Goal: Task Accomplishment & Management: Use online tool/utility

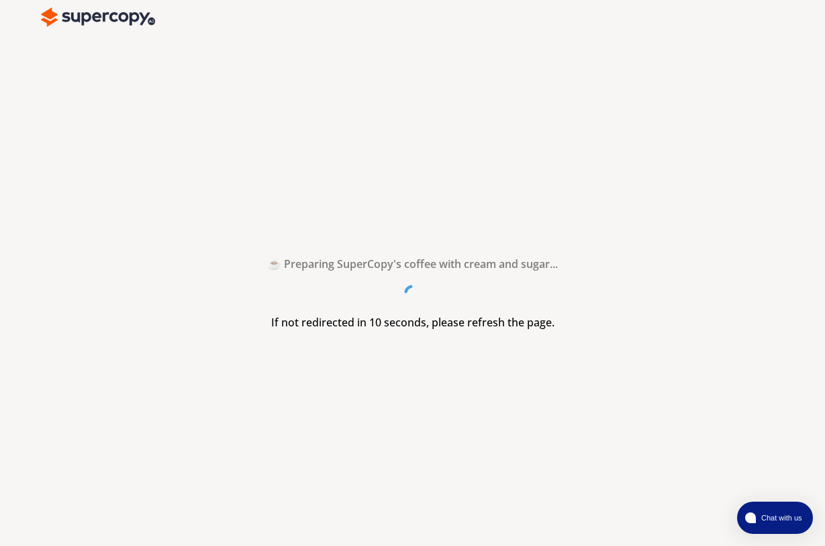
click at [63, 25] on img at bounding box center [98, 17] width 114 height 27
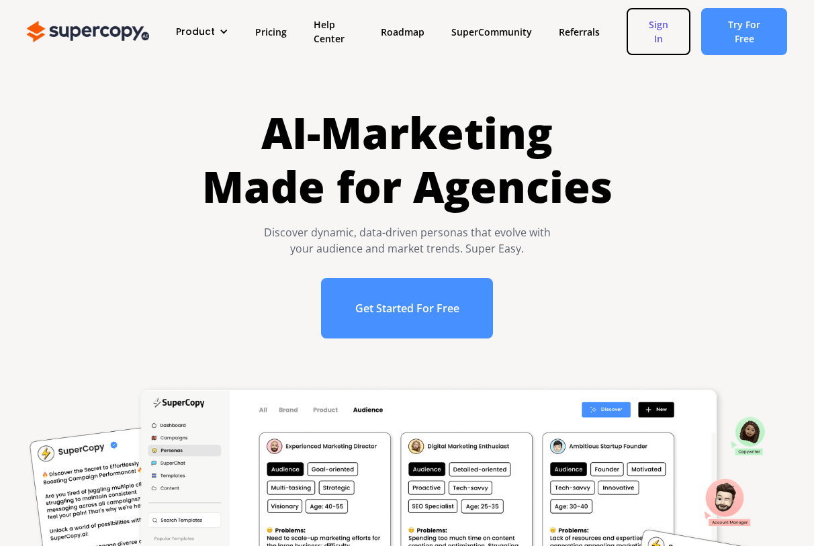
click at [652, 38] on link "Sign In" at bounding box center [659, 31] width 64 height 47
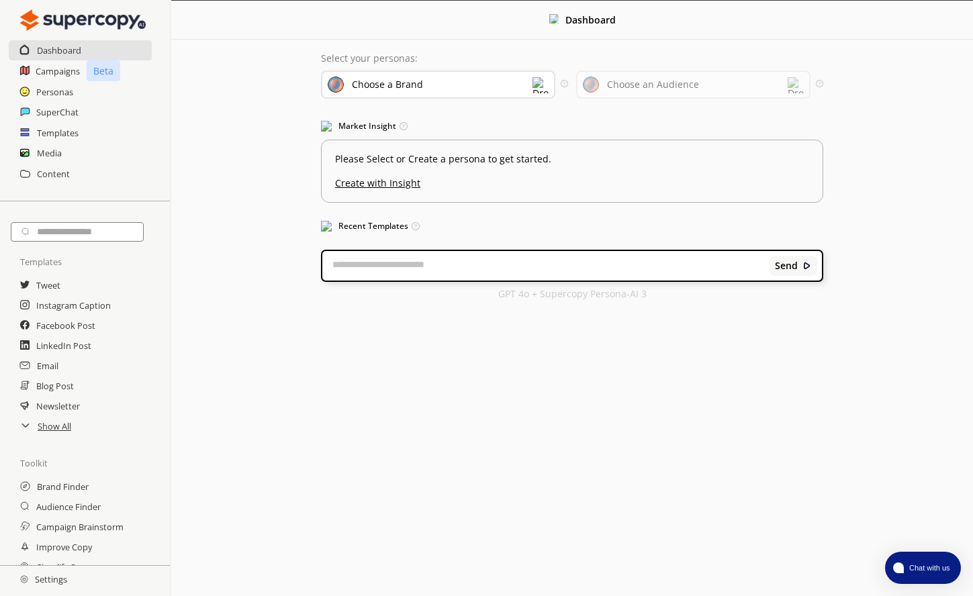
click at [51, 581] on h2 "Settings" at bounding box center [43, 579] width 87 height 27
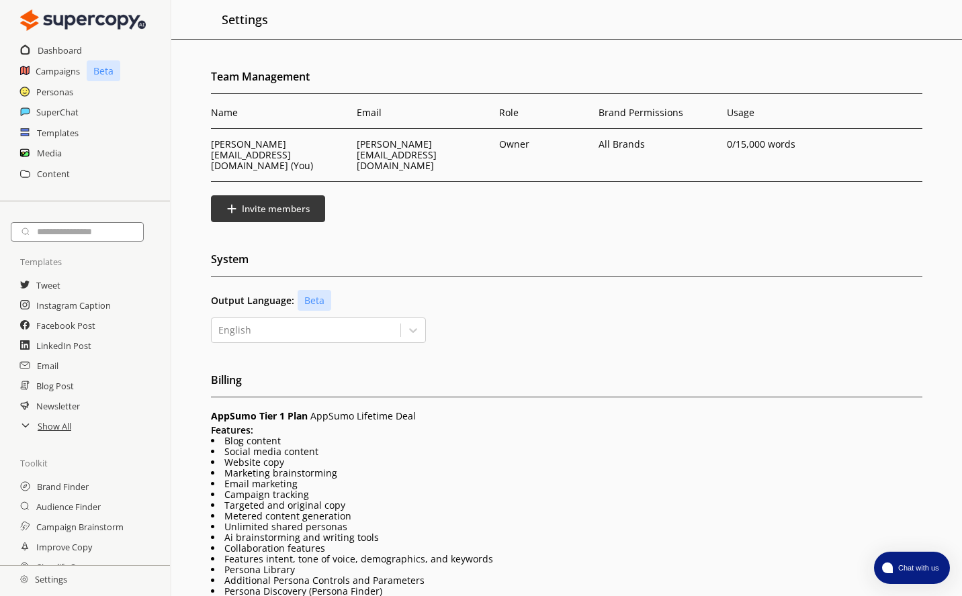
click at [339, 457] on li "Website copy" at bounding box center [566, 462] width 711 height 11
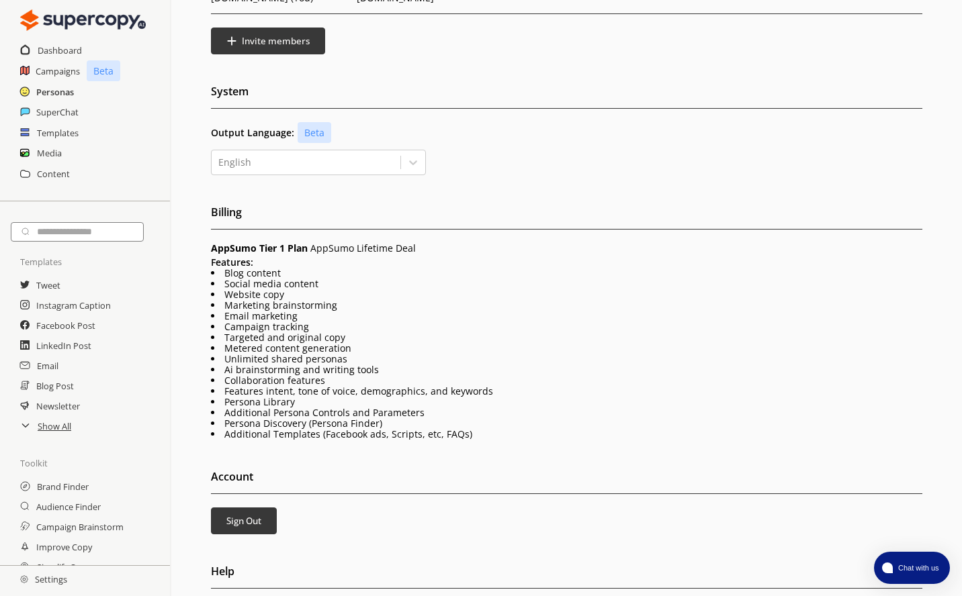
click at [52, 95] on h2 "Personas" at bounding box center [55, 92] width 38 height 20
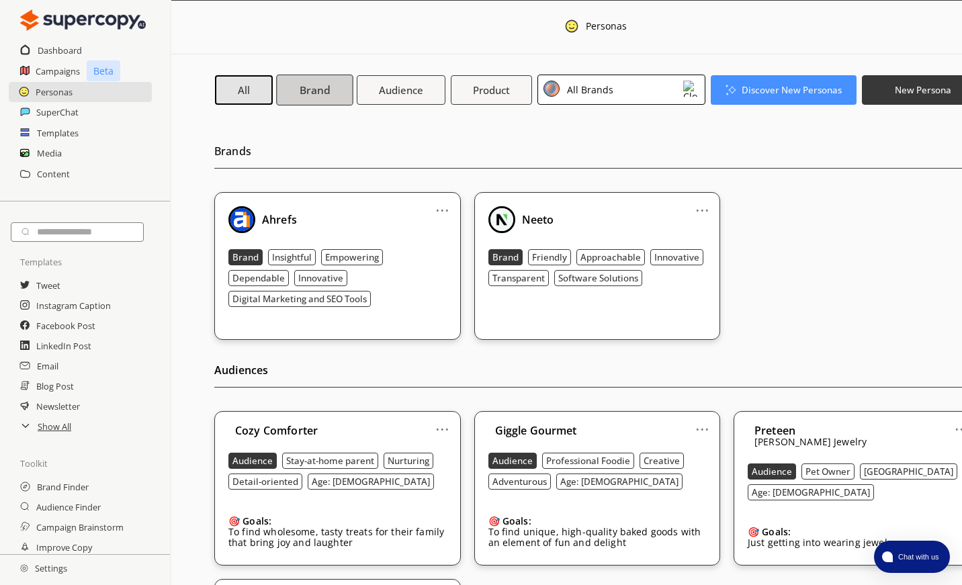
click at [300, 95] on b "Brand" at bounding box center [315, 90] width 30 height 14
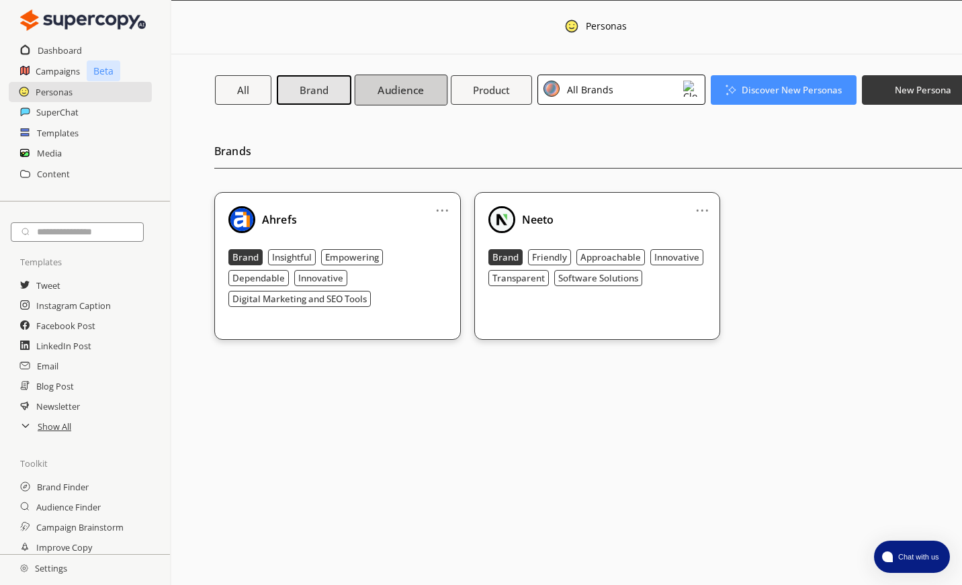
click at [415, 83] on b "Audience" at bounding box center [400, 90] width 46 height 14
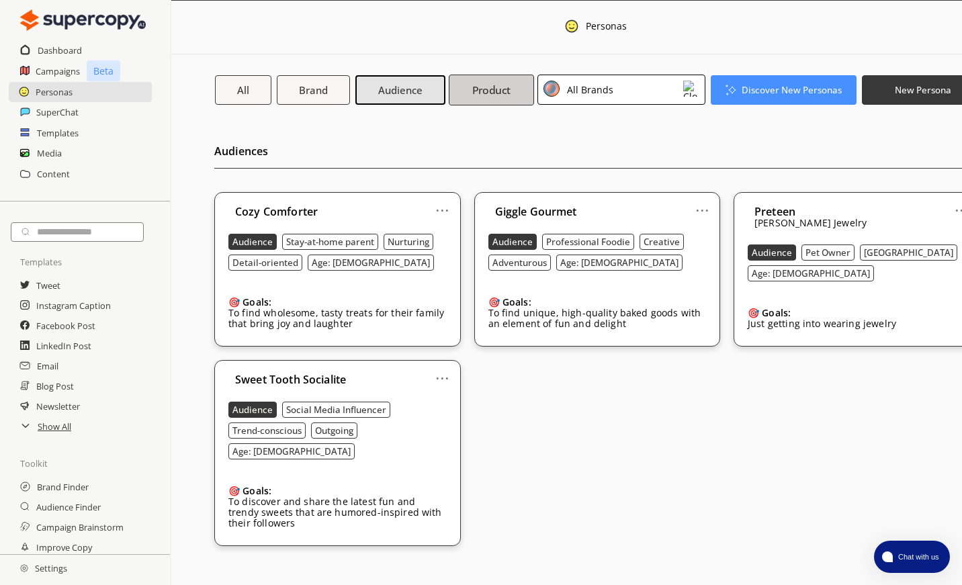
click at [482, 88] on b "Product" at bounding box center [491, 90] width 39 height 14
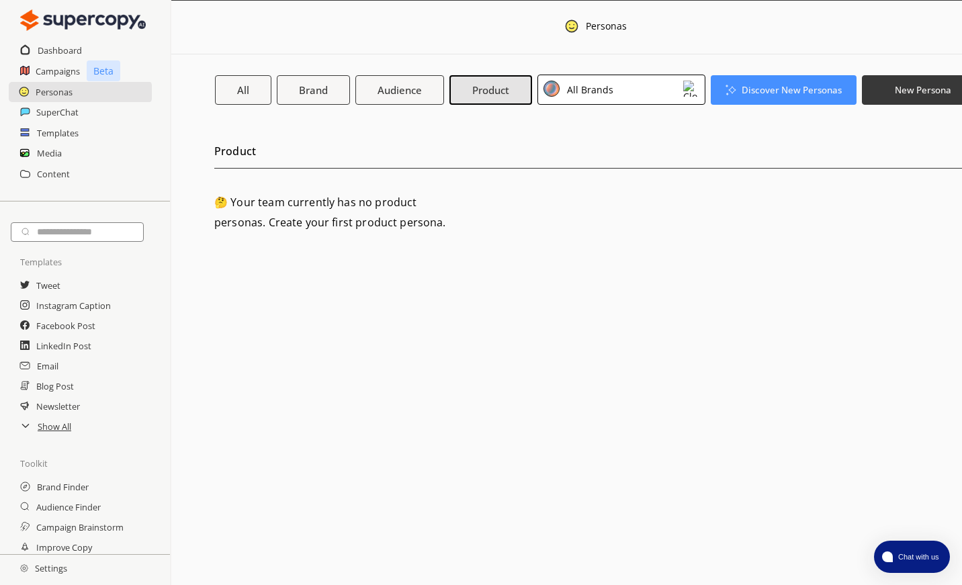
click at [635, 87] on div "All Brands" at bounding box center [621, 90] width 168 height 30
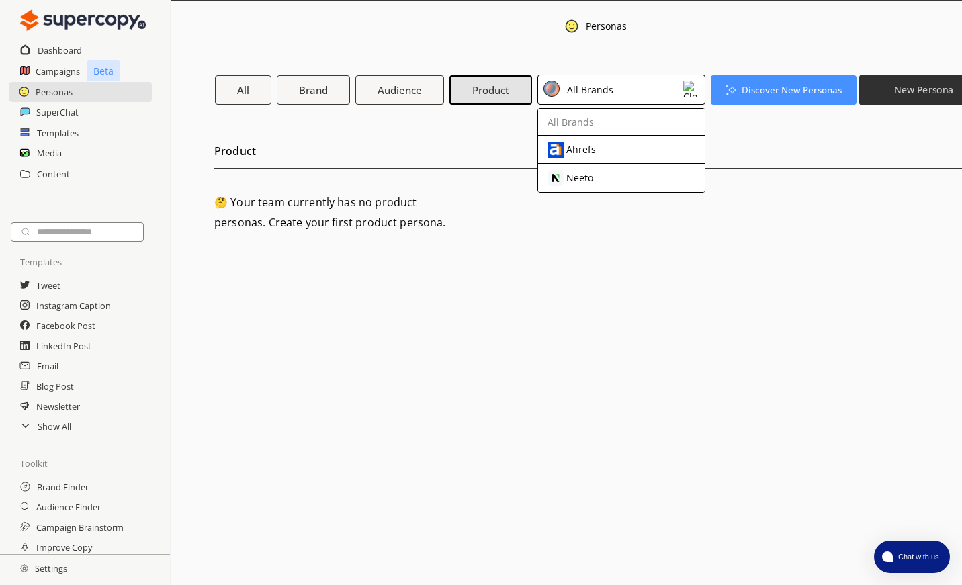
click at [948, 83] on b "New Persona" at bounding box center [923, 89] width 59 height 13
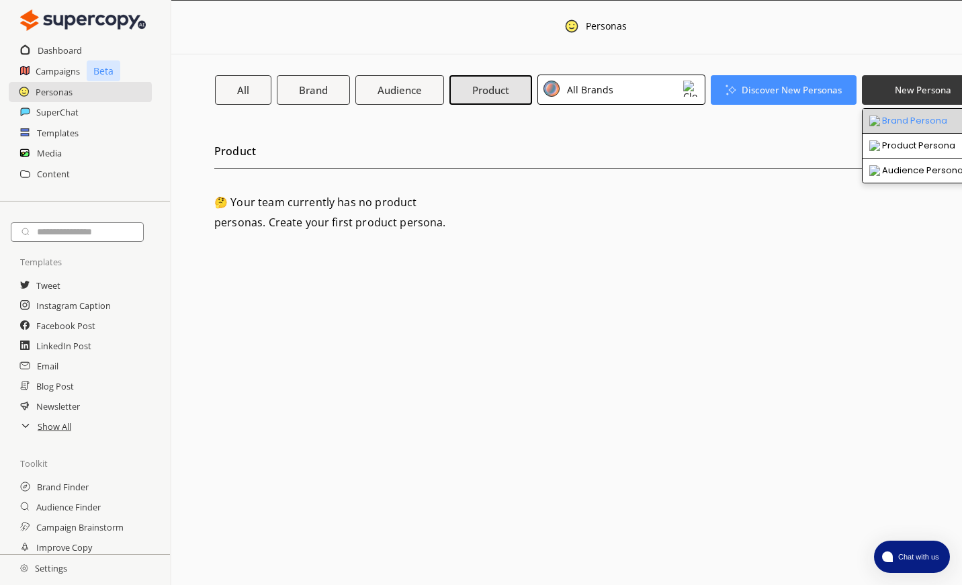
click at [938, 120] on li "Brand Persona" at bounding box center [915, 121] width 106 height 25
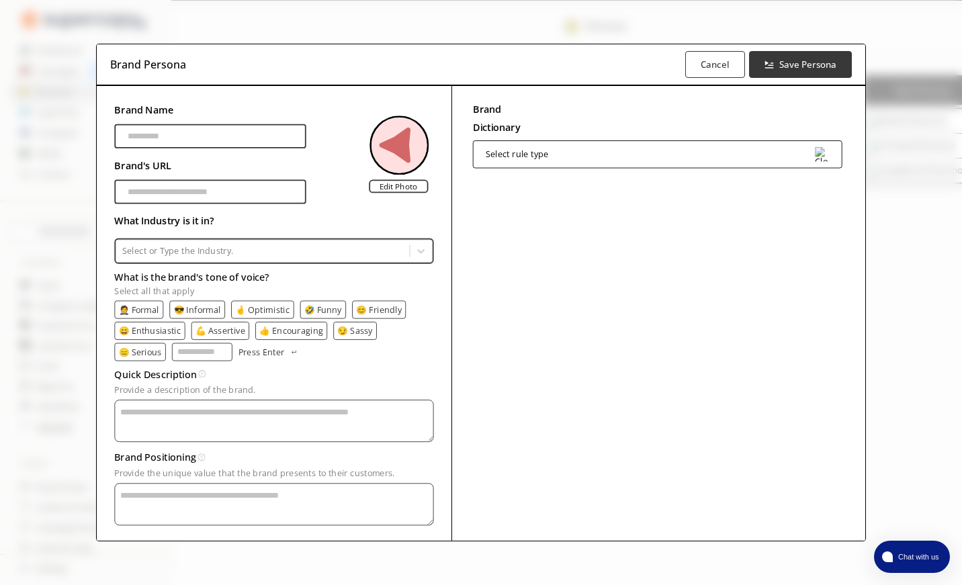
click at [182, 136] on input "Brand Name" at bounding box center [210, 136] width 191 height 24
